Goal: Check status: Check status

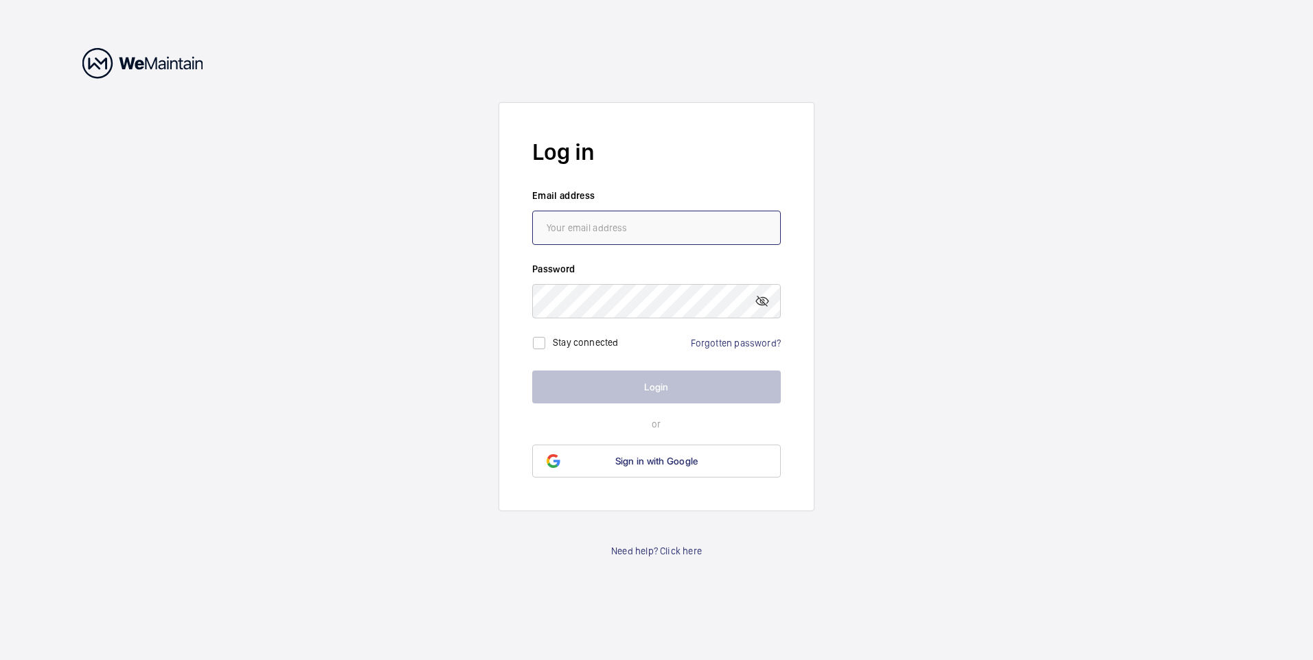
type input "[PERSON_NAME][EMAIL_ADDRESS][PERSON_NAME][DOMAIN_NAME]"
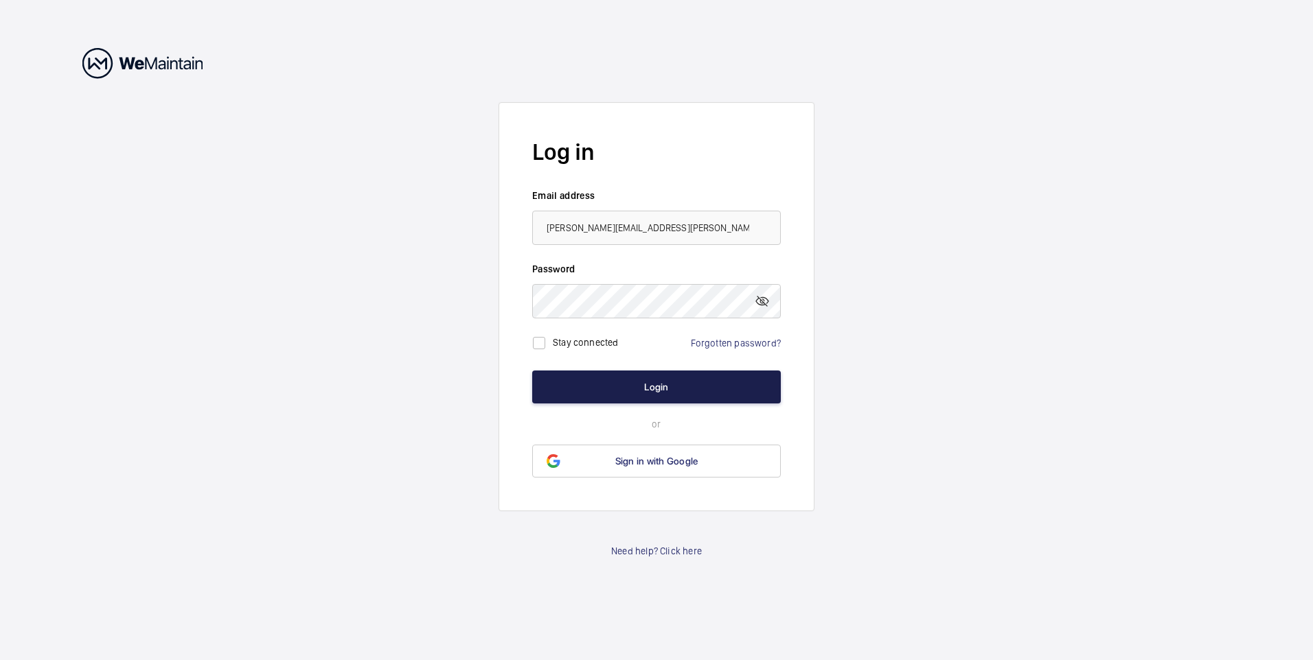
click at [665, 401] on button "Login" at bounding box center [656, 387] width 249 height 33
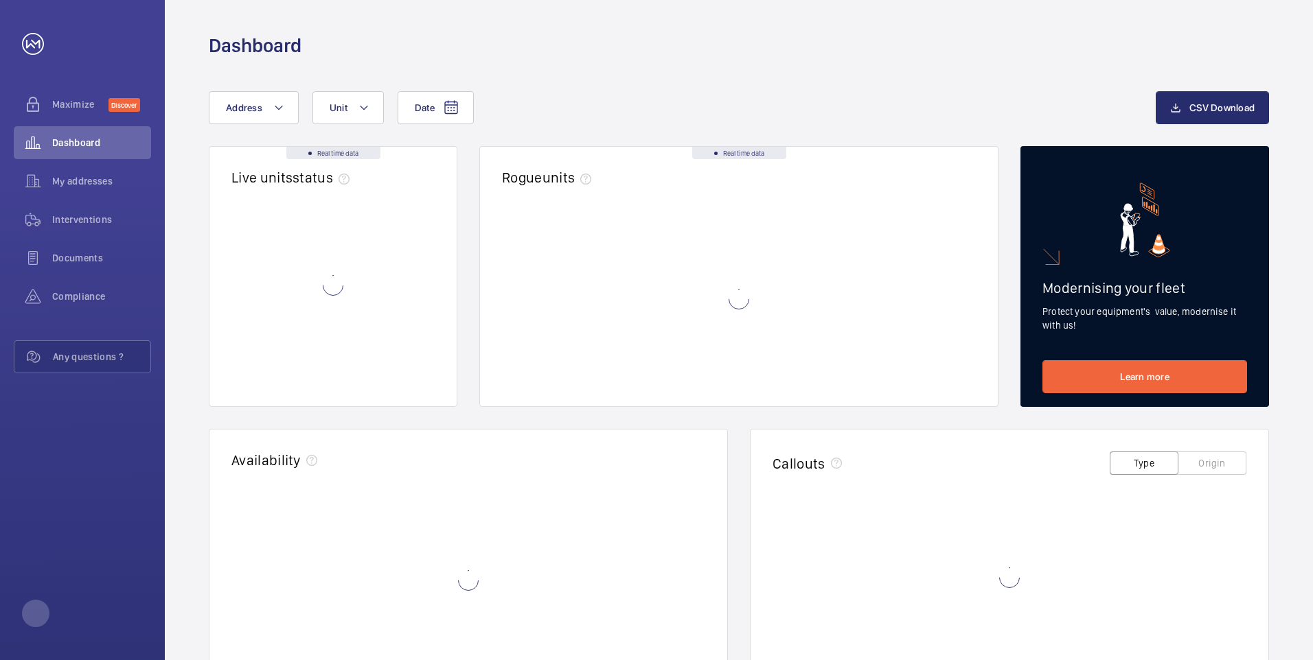
click at [662, 395] on wm-front-card-body at bounding box center [739, 310] width 518 height 193
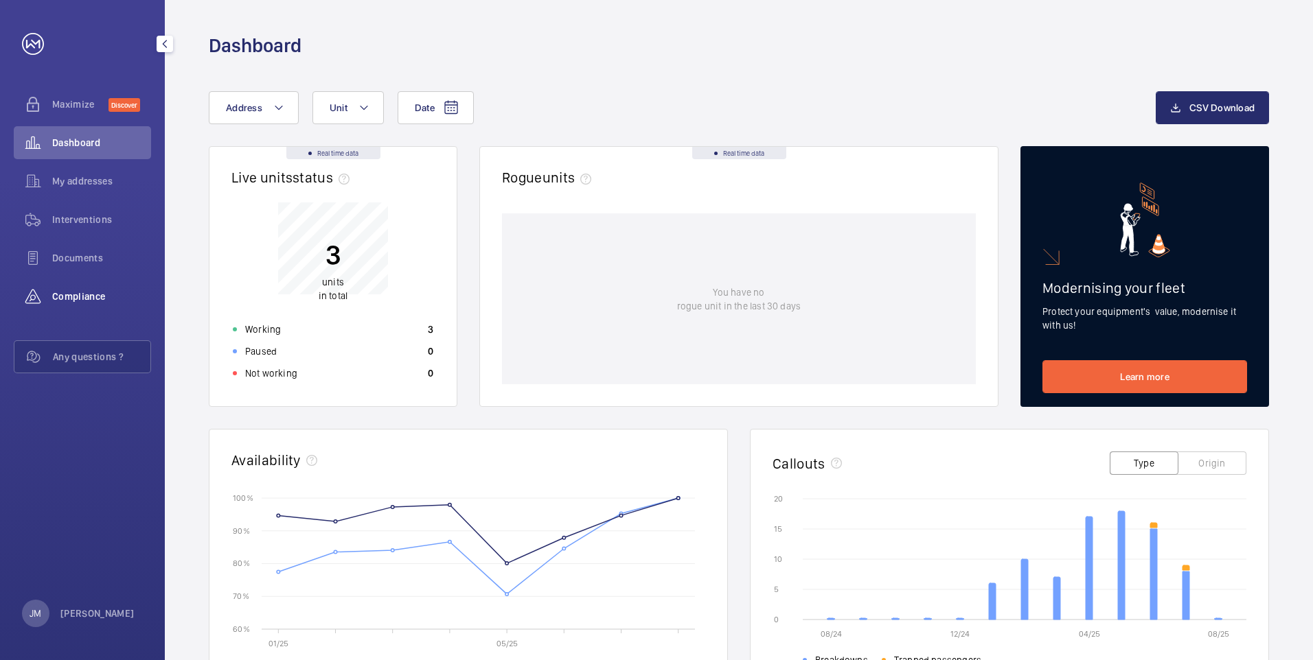
click at [89, 299] on span "Compliance" at bounding box center [101, 297] width 99 height 14
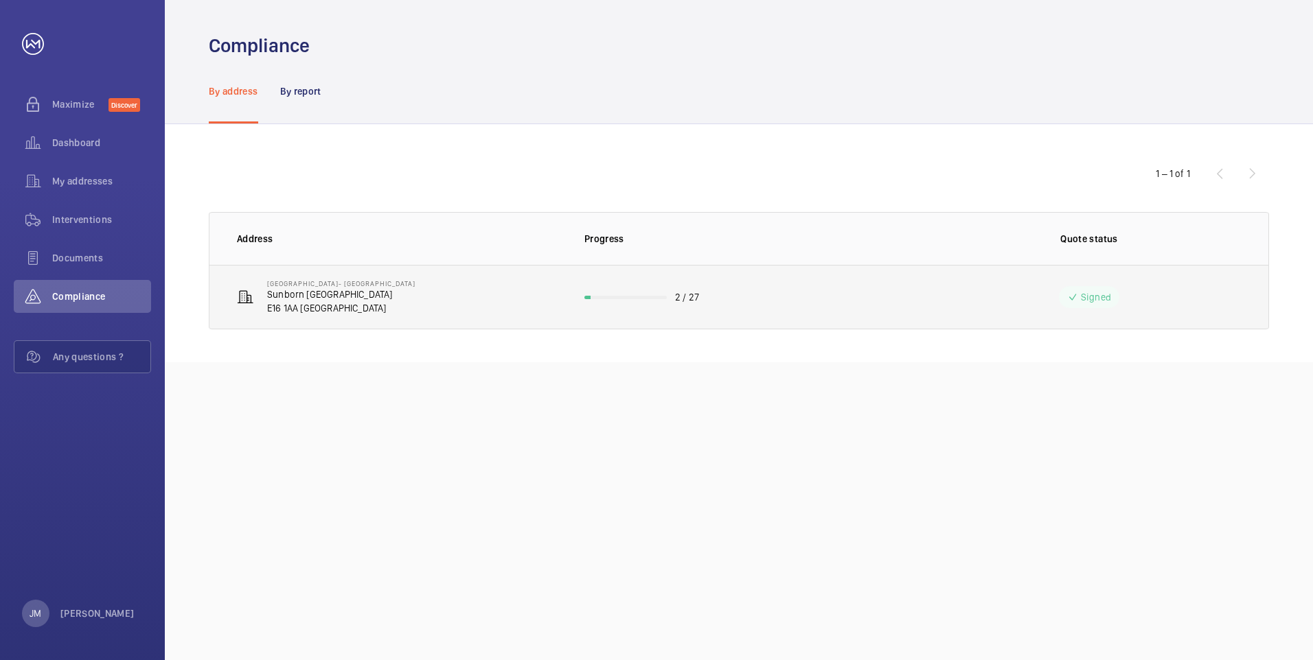
click at [606, 296] on wm-front-progress-bar at bounding box center [625, 297] width 82 height 3
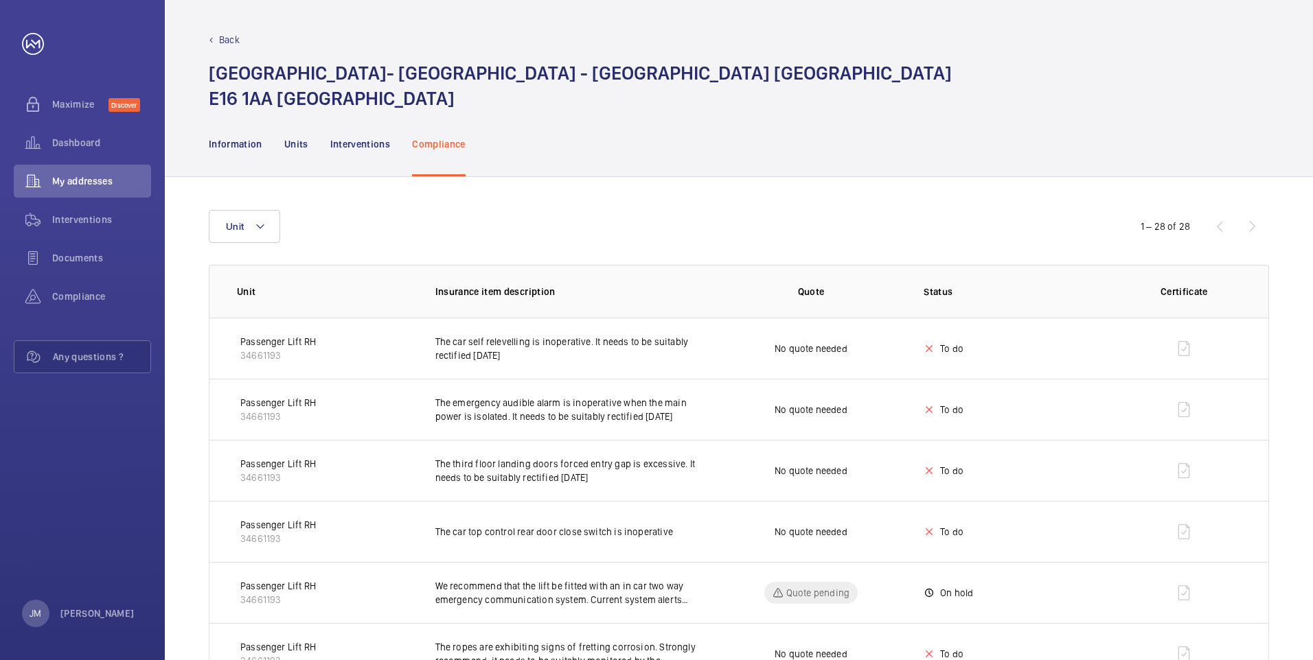
click at [1259, 237] on div "Unit 1 – 28 of 28" at bounding box center [739, 226] width 1060 height 33
click at [1254, 226] on div "1 – 28 of 28" at bounding box center [1186, 226] width 165 height 16
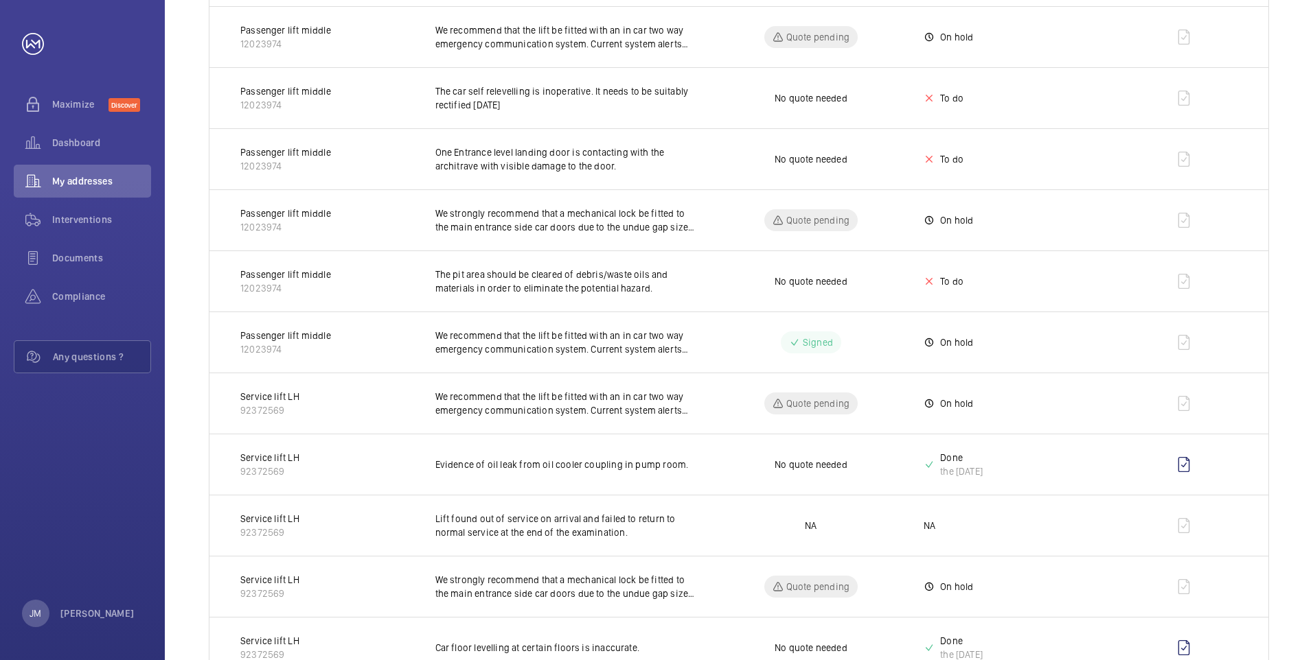
scroll to position [1402, 0]
